Goal: Task Accomplishment & Management: Complete application form

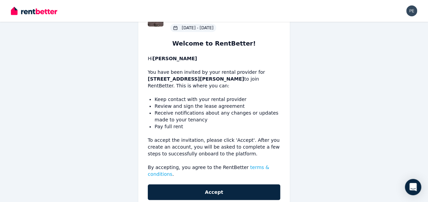
scroll to position [66, 0]
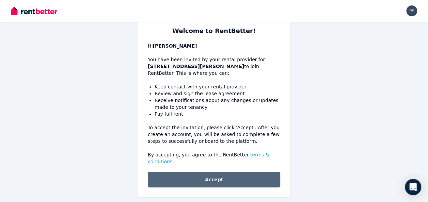
click at [203, 175] on button "Accept" at bounding box center [214, 180] width 132 height 16
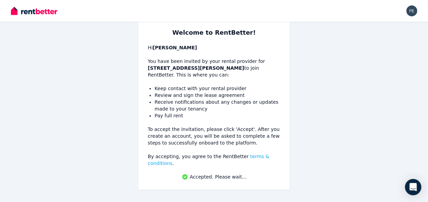
scroll to position [58, 0]
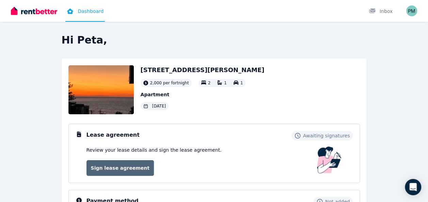
click at [127, 166] on link "Sign lease agreement" at bounding box center [119, 168] width 67 height 16
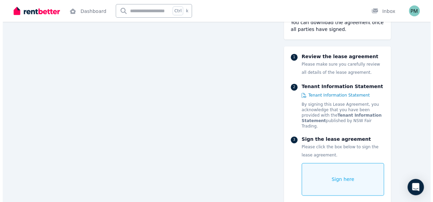
scroll to position [1744, 0]
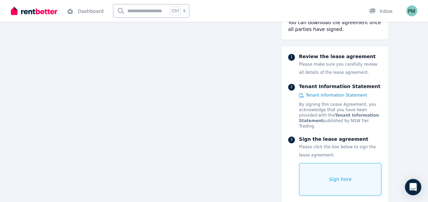
click at [338, 176] on span "Sign here" at bounding box center [340, 179] width 23 height 7
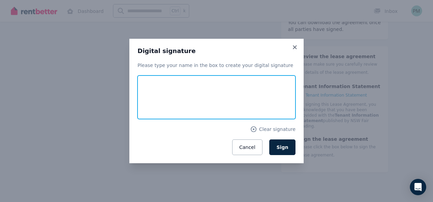
click at [154, 100] on input "text" at bounding box center [217, 98] width 158 height 44
type input "*"
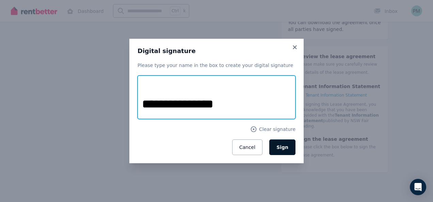
type input "**********"
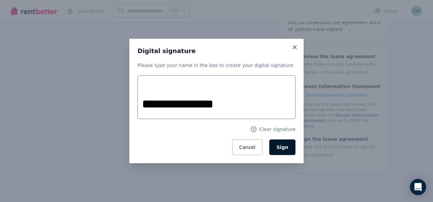
click at [286, 146] on span "Sign" at bounding box center [282, 147] width 12 height 5
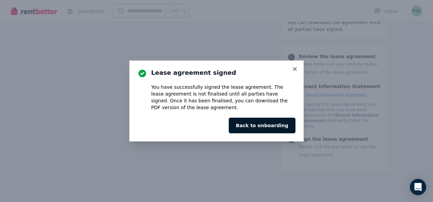
click at [266, 126] on button "Back to onboarding" at bounding box center [262, 126] width 67 height 16
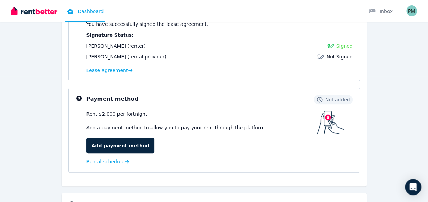
scroll to position [136, 0]
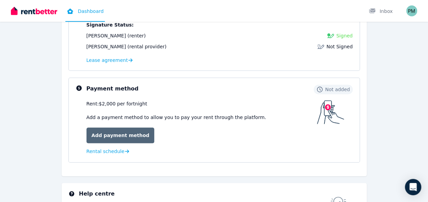
click at [111, 138] on link "Add payment method" at bounding box center [120, 136] width 68 height 16
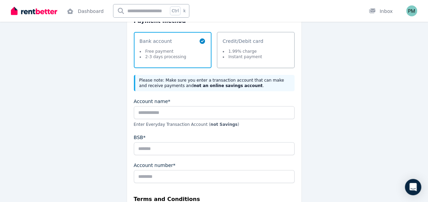
scroll to position [128, 0]
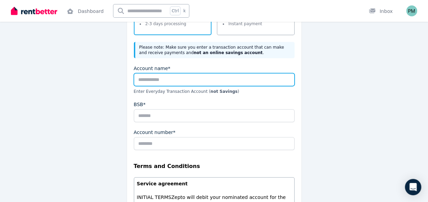
click at [267, 80] on input "Account name*" at bounding box center [214, 79] width 161 height 13
type input "**********"
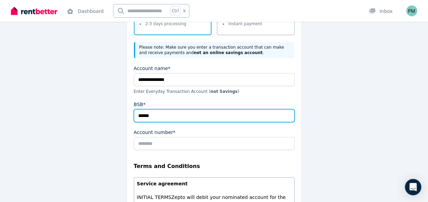
type input "******"
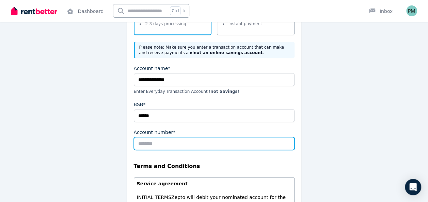
click at [206, 145] on input "Account number*" at bounding box center [214, 143] width 161 height 13
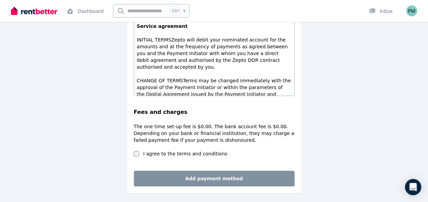
scroll to position [288, 0]
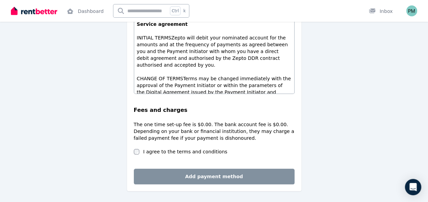
type input "********"
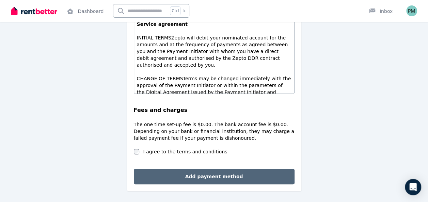
click at [190, 178] on button "Add payment method" at bounding box center [214, 177] width 161 height 16
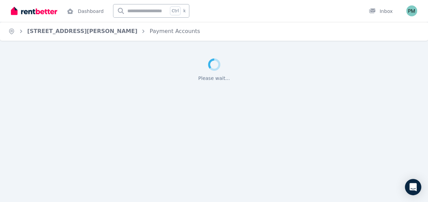
scroll to position [0, 0]
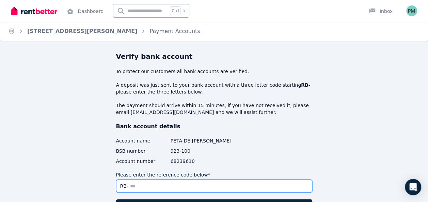
click at [199, 190] on input "Please enter the reference code below*" at bounding box center [214, 186] width 196 height 13
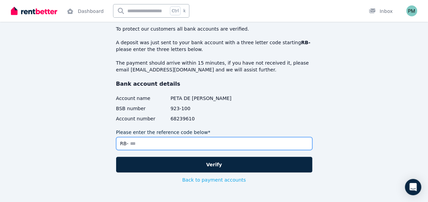
scroll to position [50, 0]
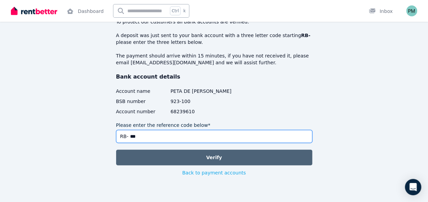
type input "***"
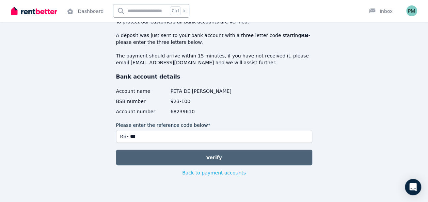
click at [229, 161] on button "Verify" at bounding box center [214, 158] width 196 height 16
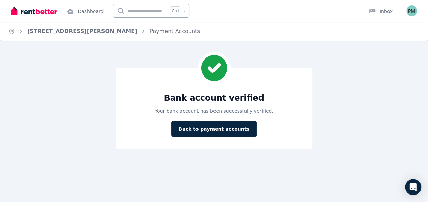
scroll to position [0, 0]
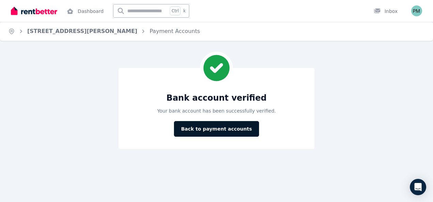
click at [223, 132] on button "Back to payment accounts" at bounding box center [216, 129] width 85 height 16
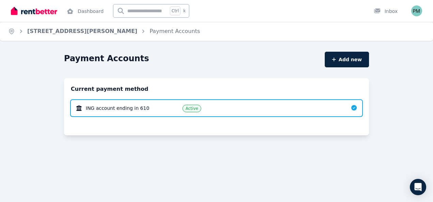
click at [59, 35] on span "Unit 6/5 Isabel Ave, Vaucluse" at bounding box center [82, 31] width 110 height 8
click at [416, 9] on img "button" at bounding box center [416, 10] width 11 height 11
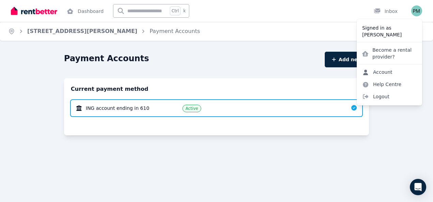
click at [381, 73] on link "Account" at bounding box center [377, 72] width 41 height 12
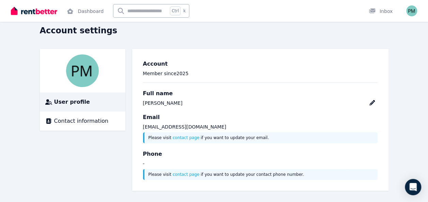
scroll to position [27, 0]
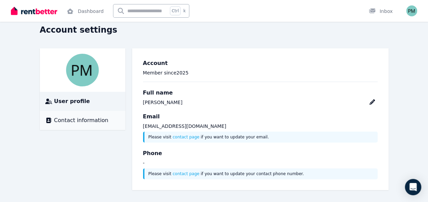
click at [91, 122] on span "Contact information" at bounding box center [81, 120] width 54 height 8
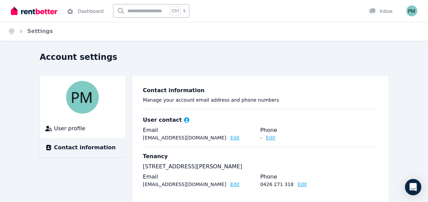
scroll to position [14, 0]
